Goal: Transaction & Acquisition: Purchase product/service

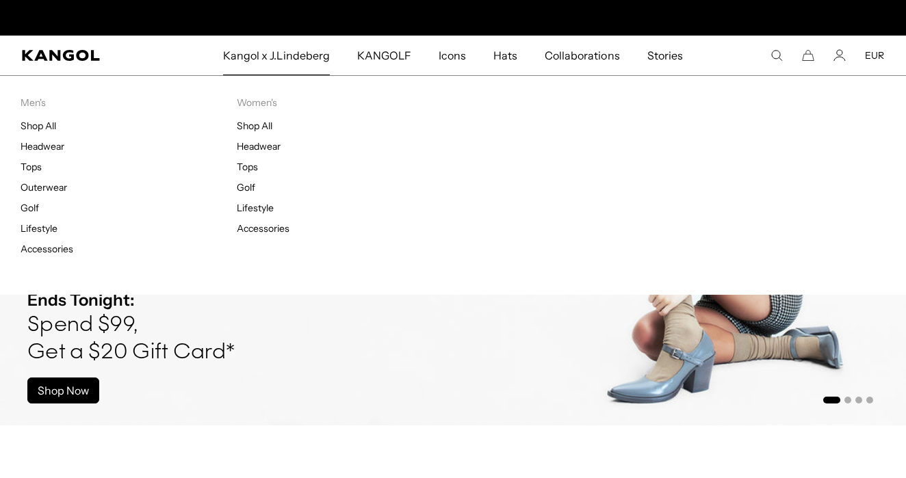
scroll to position [0, 282]
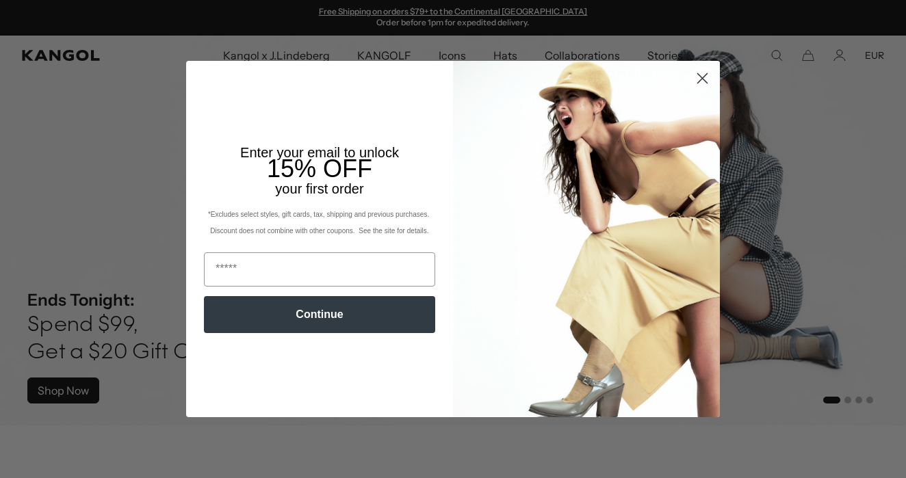
click at [700, 85] on circle "Close dialog" at bounding box center [702, 78] width 23 height 23
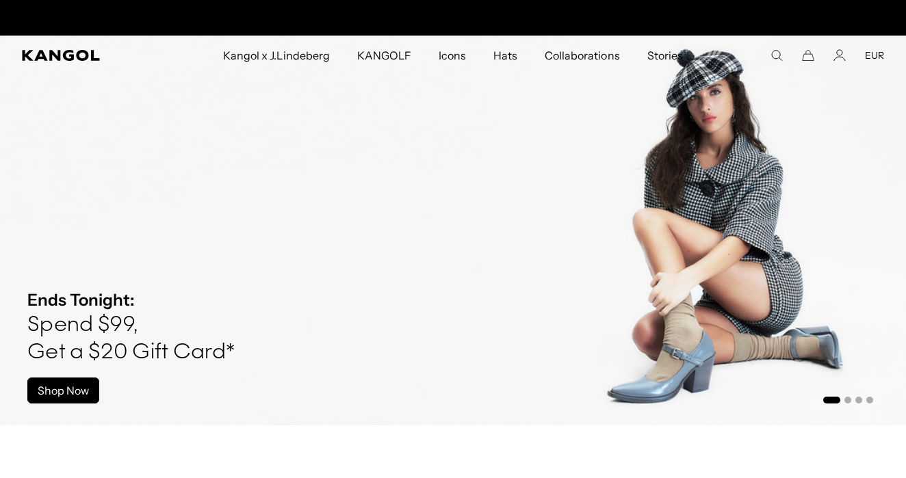
scroll to position [0, 0]
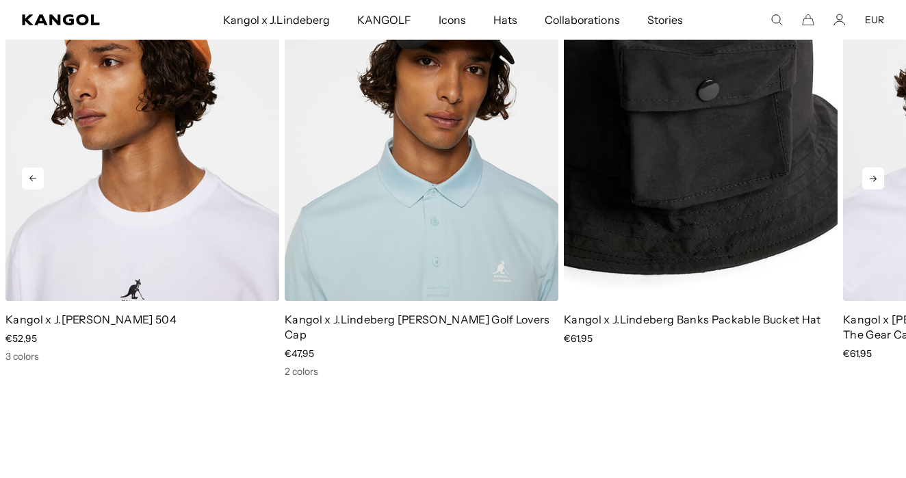
scroll to position [2124, 0]
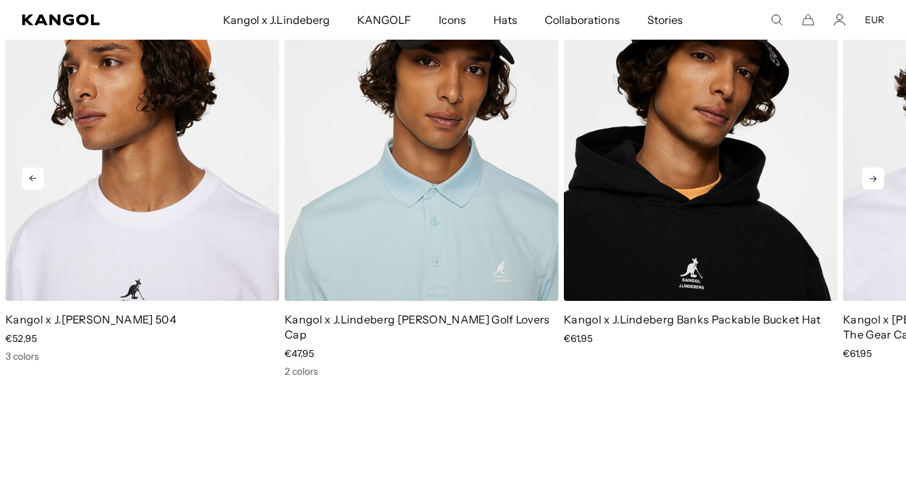
click at [864, 168] on icon at bounding box center [873, 179] width 22 height 22
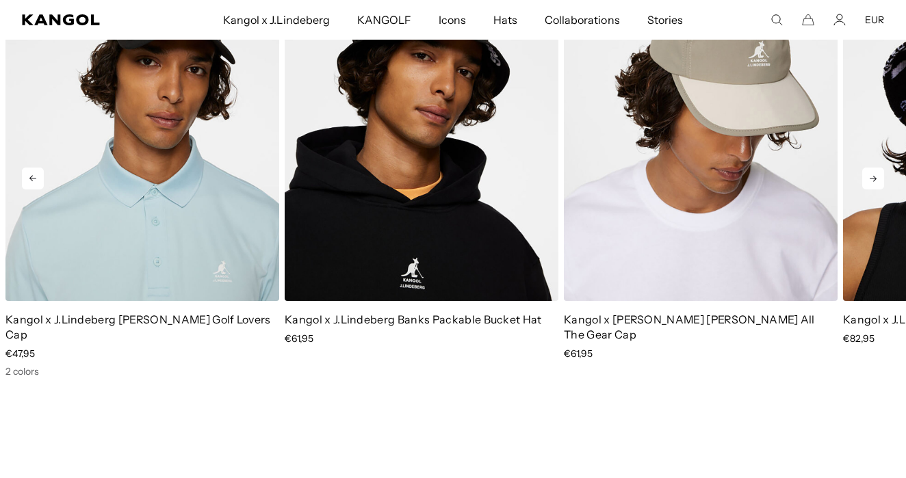
scroll to position [0, 282]
click at [868, 168] on icon at bounding box center [873, 179] width 22 height 22
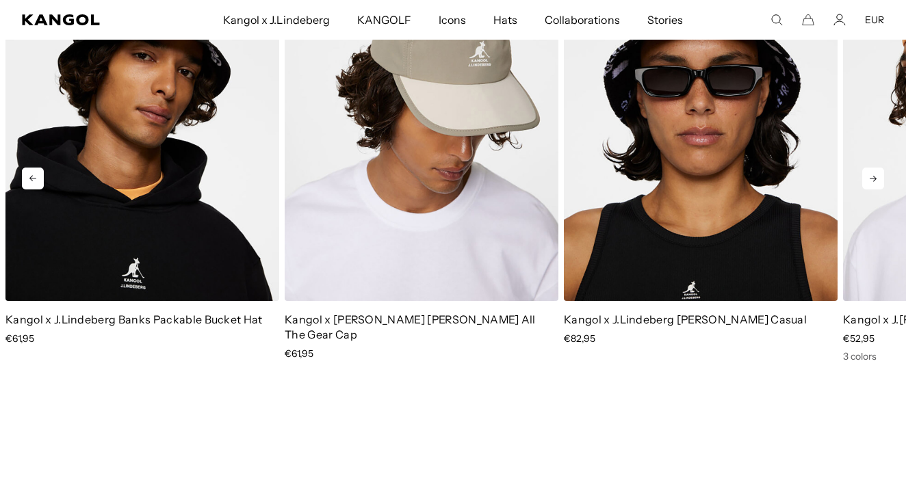
click at [868, 168] on icon at bounding box center [873, 179] width 22 height 22
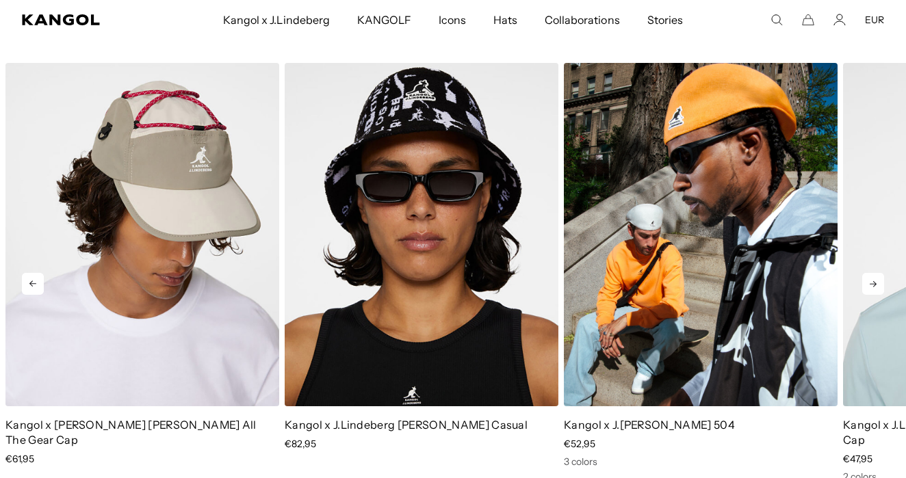
scroll to position [2041, 0]
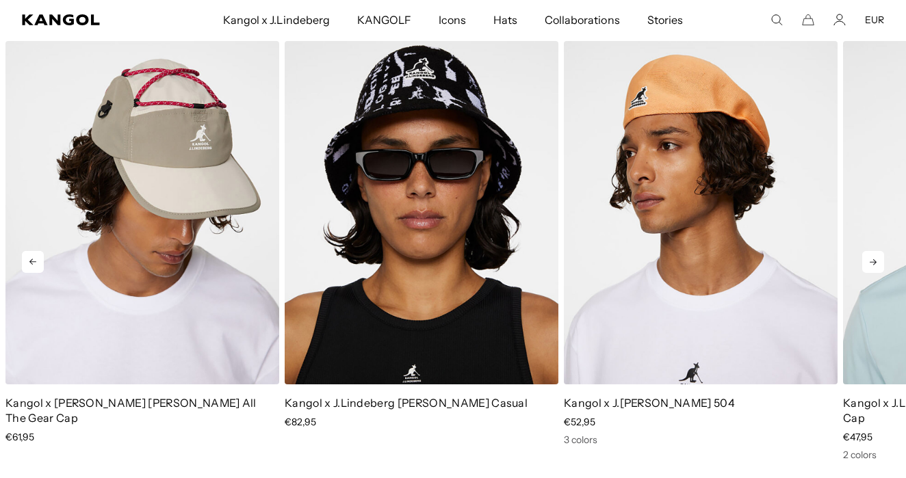
click at [873, 259] on icon at bounding box center [872, 262] width 7 height 6
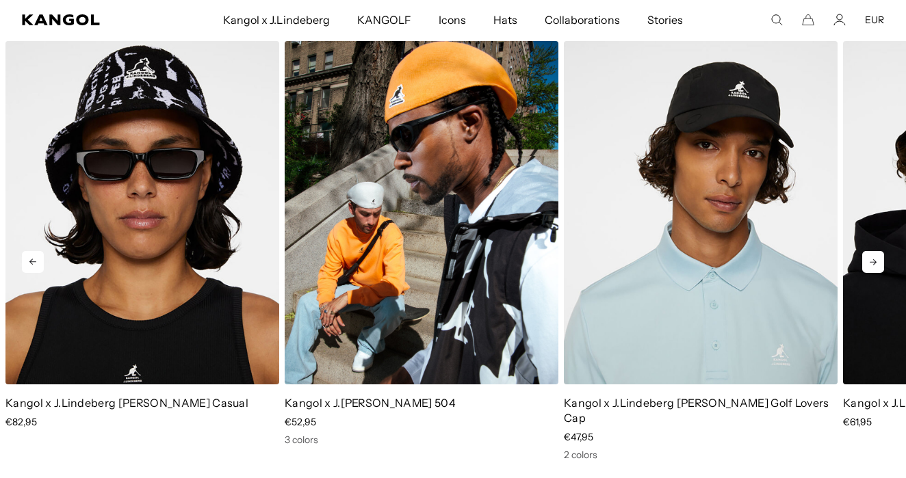
scroll to position [0, 282]
click at [458, 270] on img "1 of 5" at bounding box center [422, 212] width 274 height 343
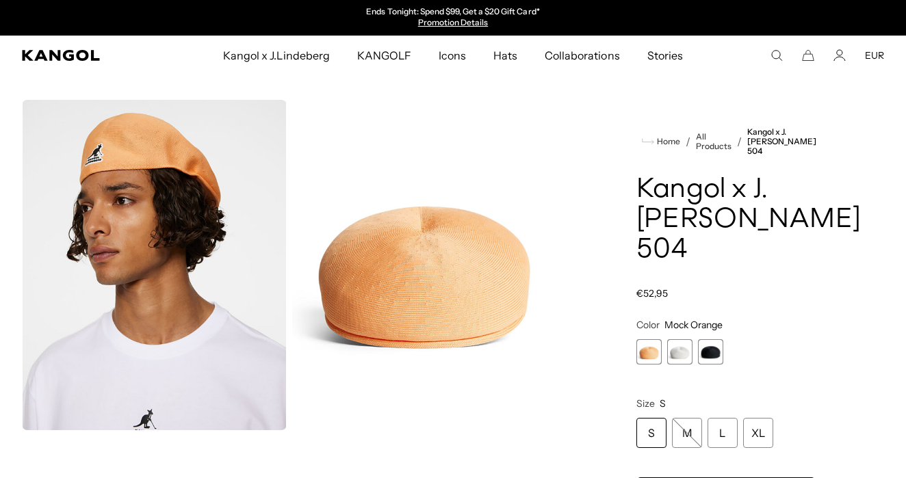
click at [717, 345] on span "3 of 3" at bounding box center [710, 351] width 25 height 25
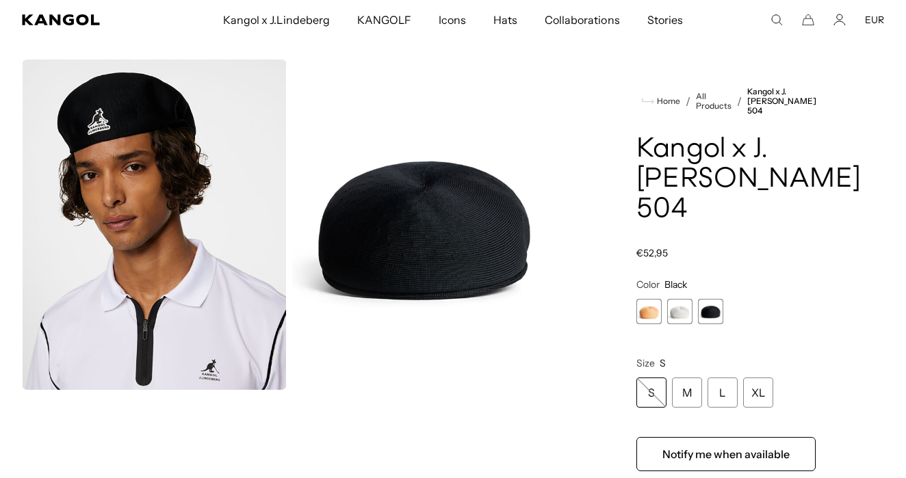
scroll to position [0, 282]
click at [720, 391] on div "L" at bounding box center [722, 393] width 30 height 30
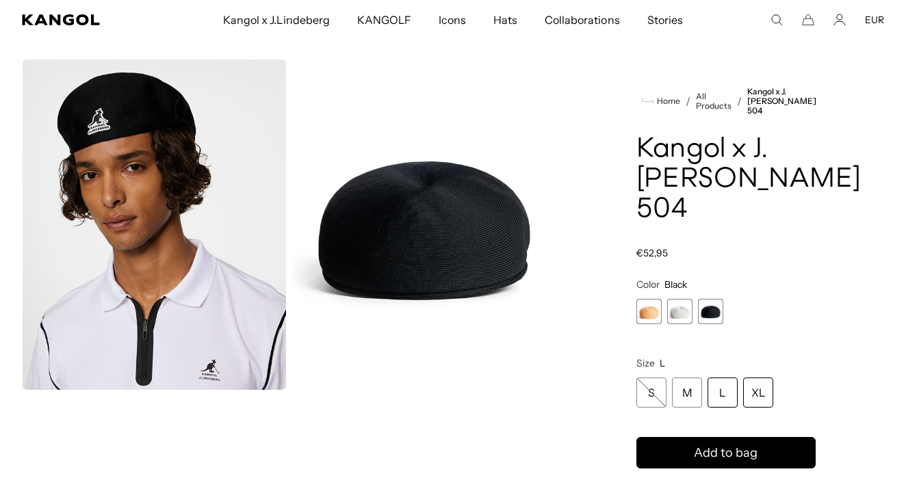
click at [747, 394] on div "XL" at bounding box center [758, 393] width 30 height 30
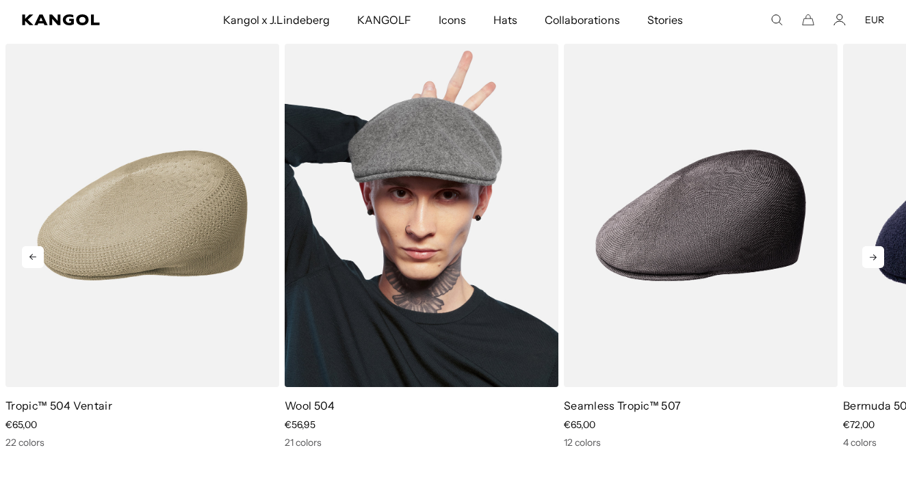
scroll to position [1211, 0]
click at [489, 336] on img "2 of 5" at bounding box center [422, 215] width 274 height 343
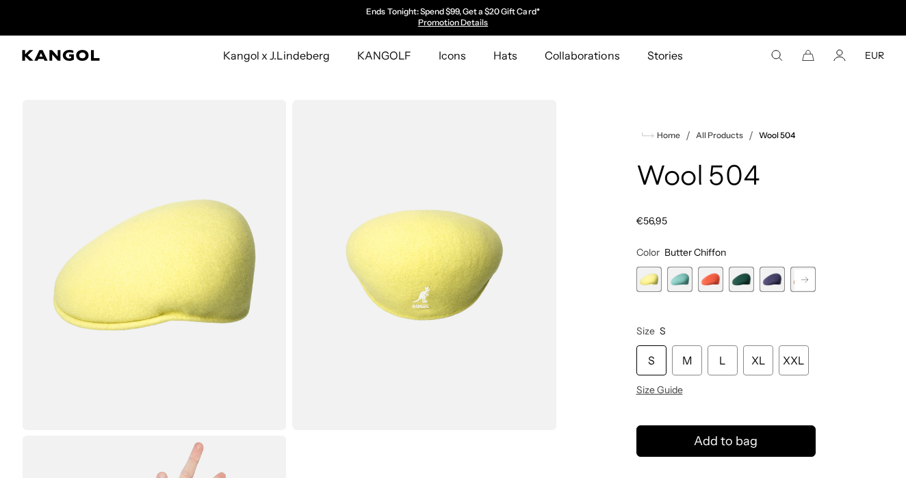
click at [797, 283] on rect at bounding box center [804, 279] width 21 height 21
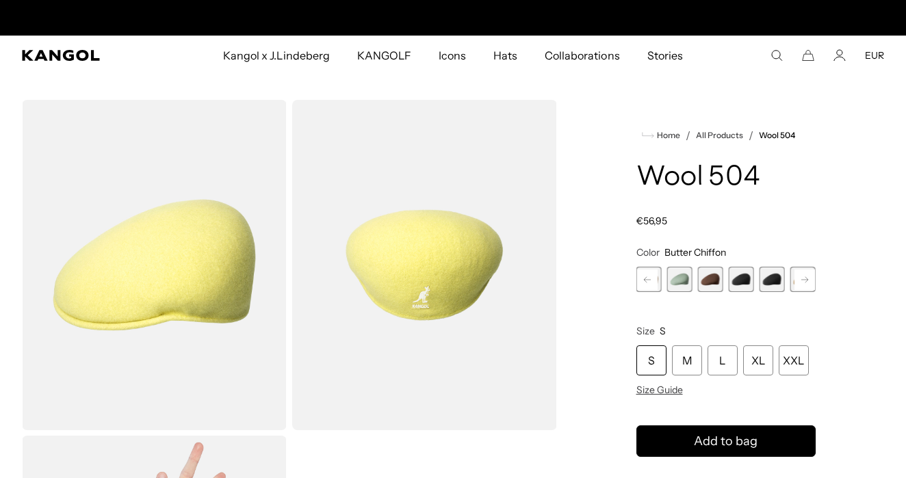
scroll to position [0, 282]
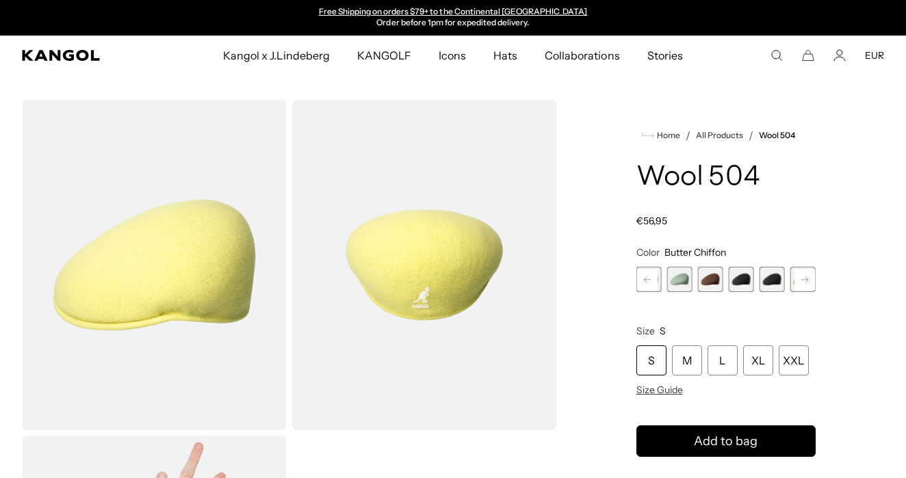
click at [771, 282] on span "10 of 21" at bounding box center [771, 279] width 25 height 25
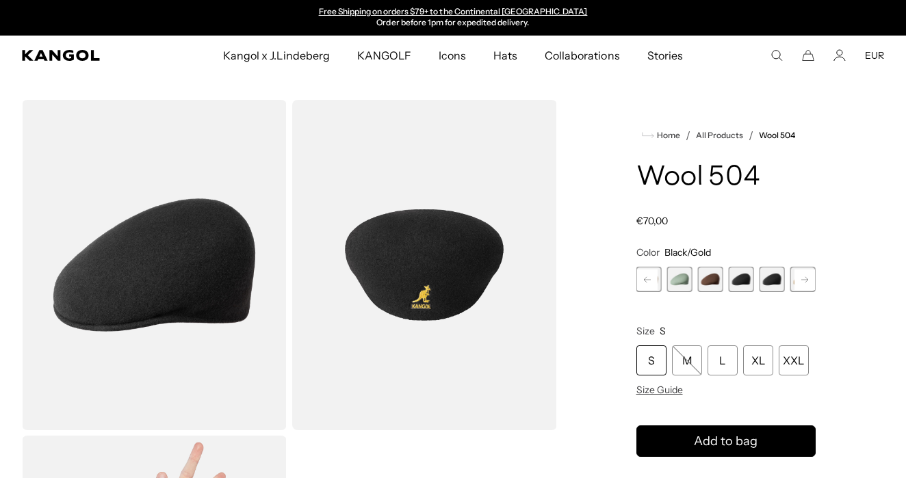
click at [802, 281] on rect at bounding box center [804, 279] width 21 height 21
click at [706, 280] on span "9 of 21" at bounding box center [710, 279] width 25 height 25
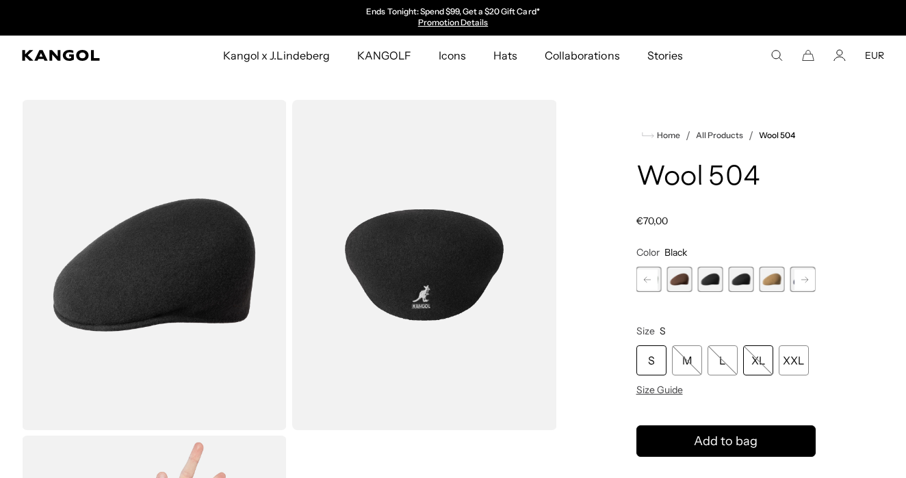
click at [757, 364] on div "XL" at bounding box center [758, 360] width 30 height 30
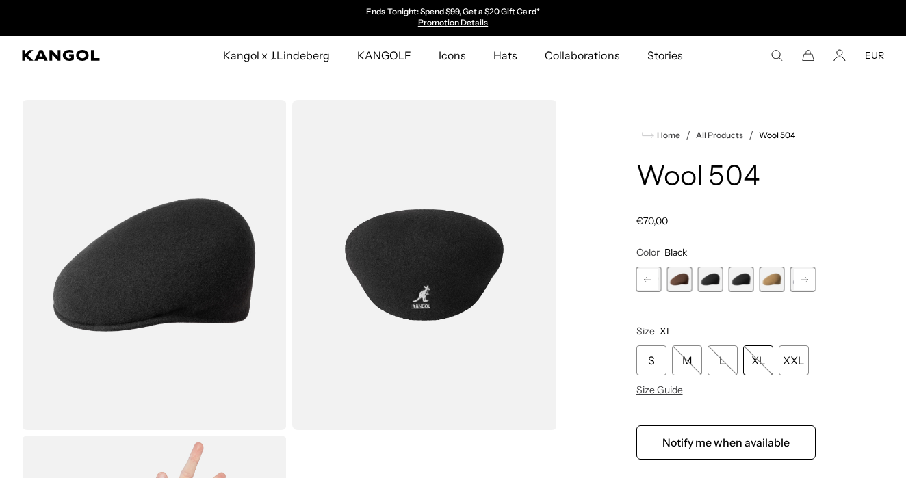
click at [770, 274] on span "11 of 21" at bounding box center [771, 279] width 25 height 25
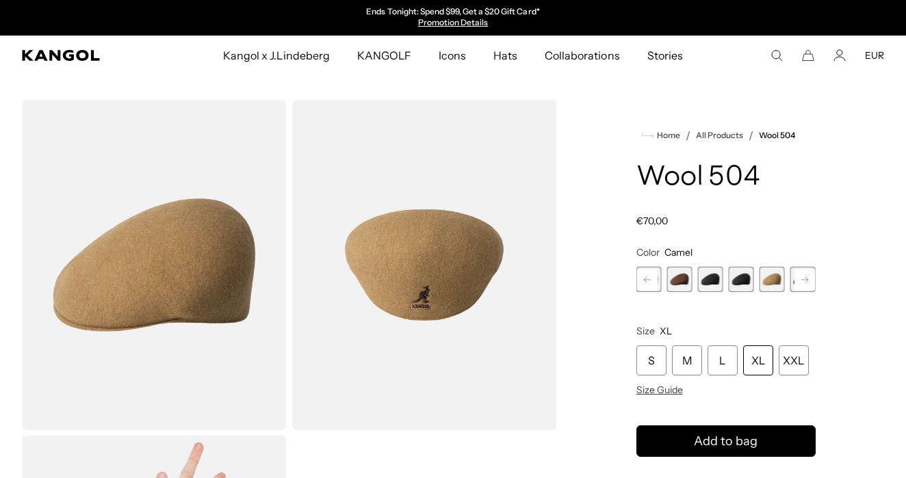
click at [809, 282] on rect at bounding box center [804, 279] width 21 height 21
click at [774, 280] on span "13 of 21" at bounding box center [771, 279] width 25 height 25
